Goal: Communication & Community: Answer question/provide support

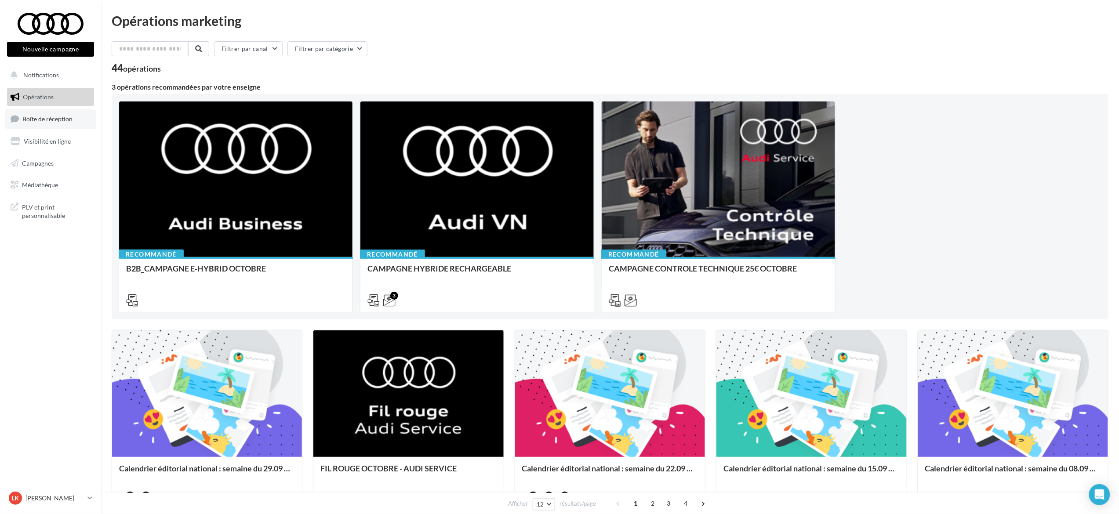
click at [54, 119] on span "Boîte de réception" at bounding box center [47, 118] width 50 height 7
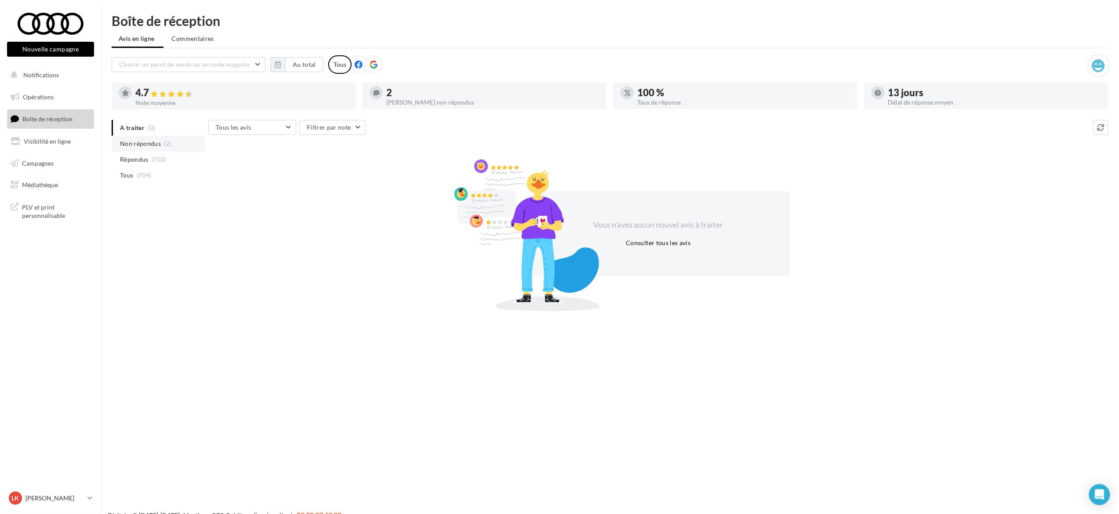
click at [141, 143] on span "Non répondus" at bounding box center [140, 143] width 41 height 9
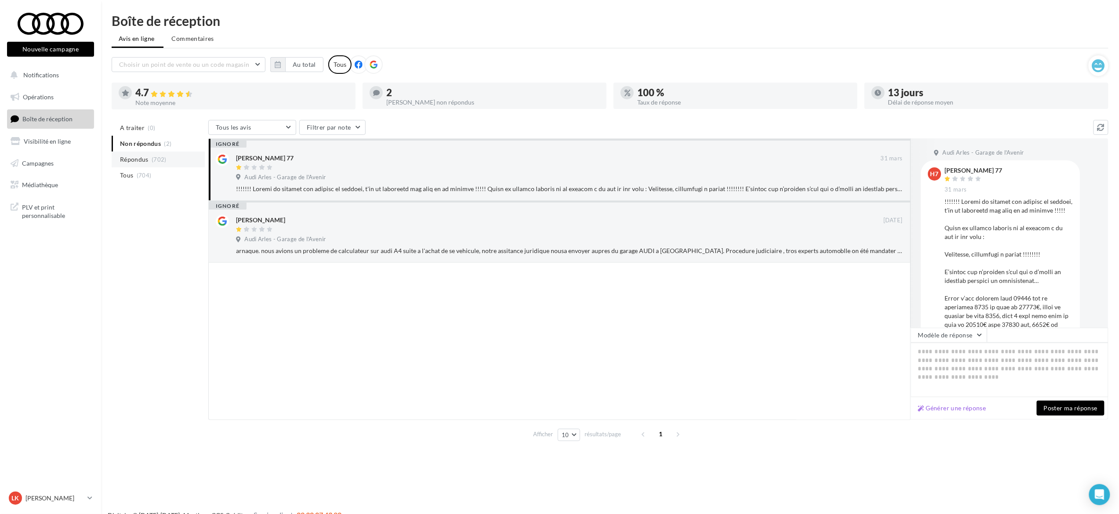
click at [131, 156] on span "Répondus" at bounding box center [134, 159] width 29 height 9
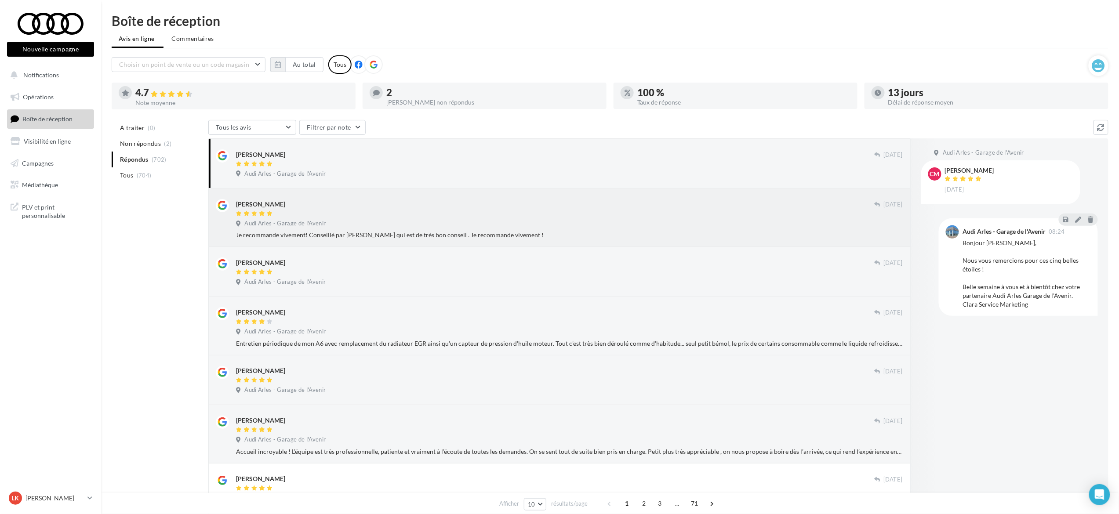
click at [457, 233] on div "Je recommande vivement! Conseillé par MR Laurent Keyssel qui est de très bon co…" at bounding box center [569, 235] width 667 height 9
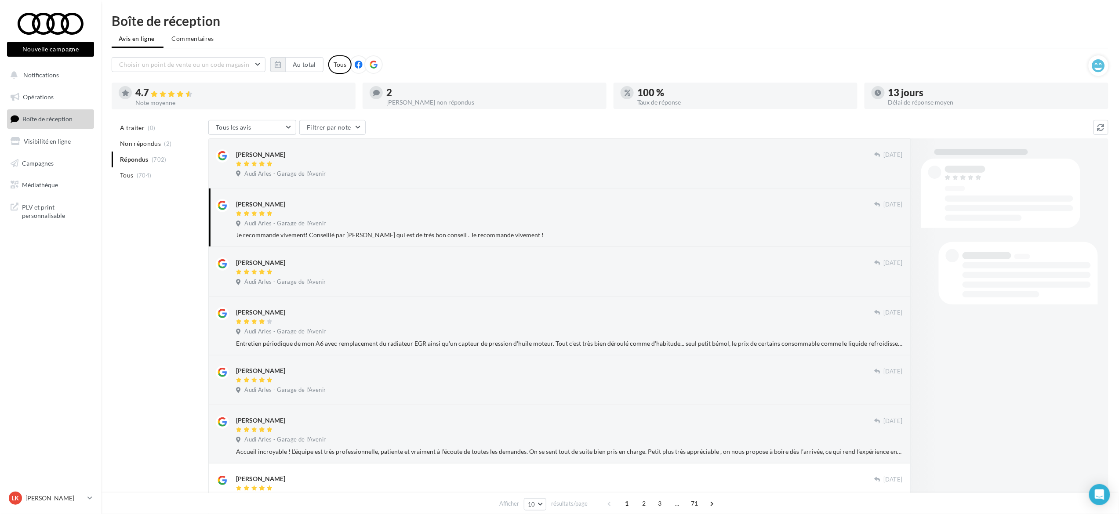
click at [438, 232] on div "Je recommande vivement! Conseillé par MR Laurent Keyssel qui est de très bon co…" at bounding box center [569, 235] width 667 height 9
